Goal: Find specific fact: Find specific fact

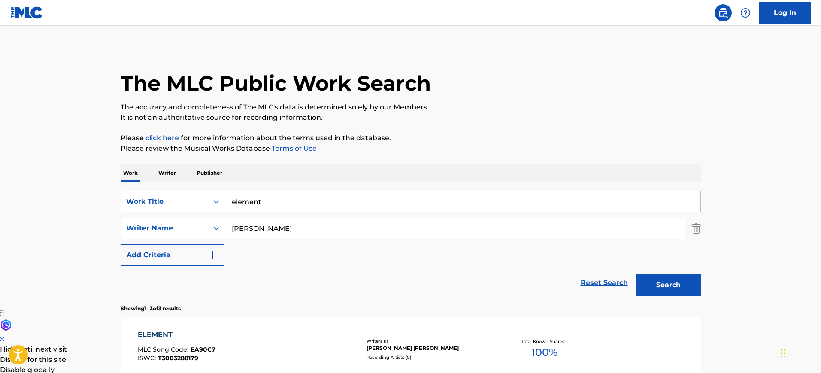
click at [263, 231] on input "[PERSON_NAME]" at bounding box center [455, 228] width 460 height 21
type input "riera"
click at [637, 274] on button "Search" at bounding box center [669, 284] width 64 height 21
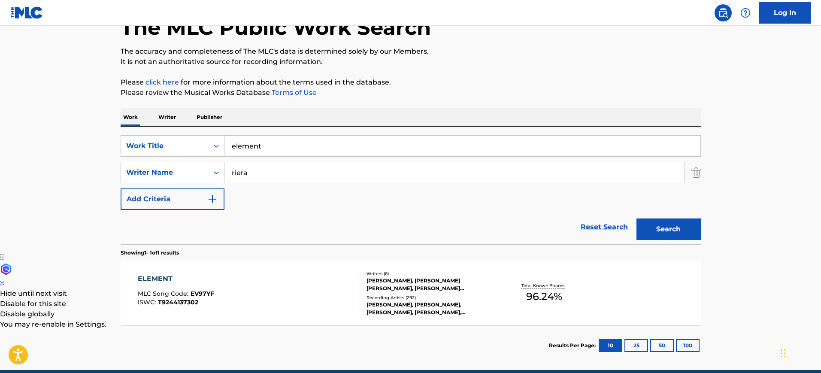
scroll to position [94, 0]
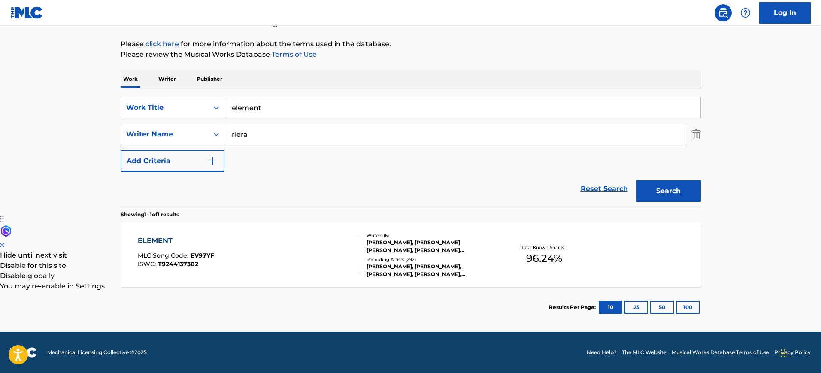
click at [295, 246] on div "ELEMENT MLC Song Code : EV97YF ISWC : T9244137302" at bounding box center [248, 255] width 221 height 39
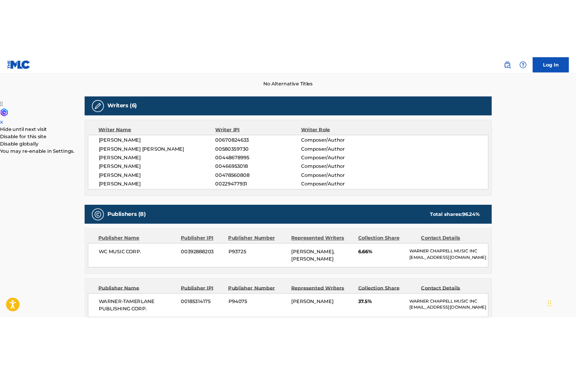
scroll to position [245, 0]
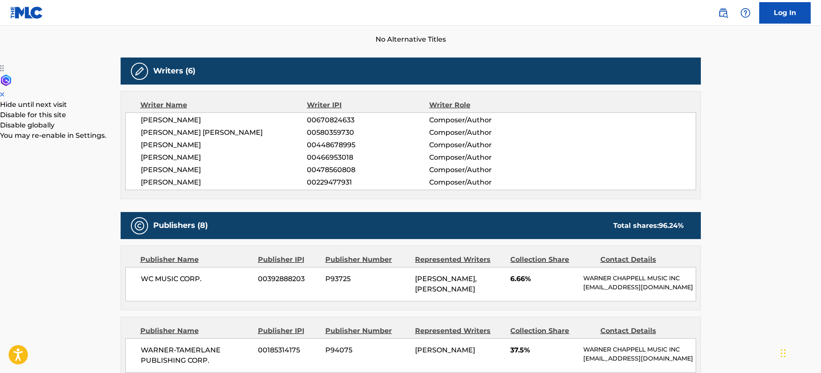
drag, startPoint x: 207, startPoint y: 179, endPoint x: 141, endPoint y: 123, distance: 86.5
click at [141, 123] on div "[PERSON_NAME] 00670824633 Composer/Author [PERSON_NAME] [PERSON_NAME] 005803597…" at bounding box center [410, 152] width 571 height 78
copy div "[PERSON_NAME] 00670824633 Composer/Author [PERSON_NAME] [PERSON_NAME] 005803597…"
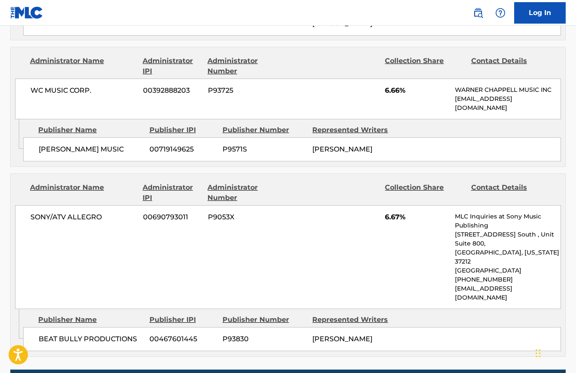
scroll to position [1247, 0]
